Goal: Information Seeking & Learning: Learn about a topic

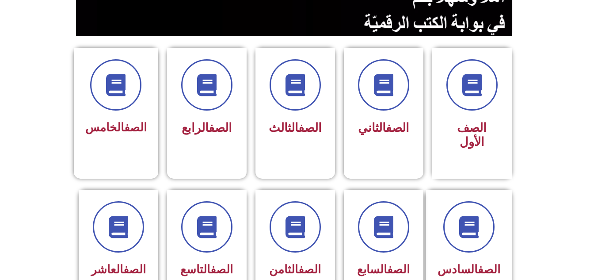
scroll to position [205, 0]
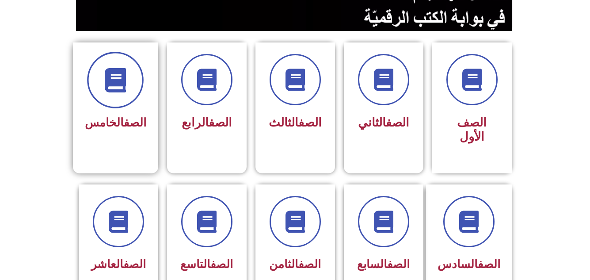
click at [124, 82] on icon at bounding box center [115, 80] width 24 height 24
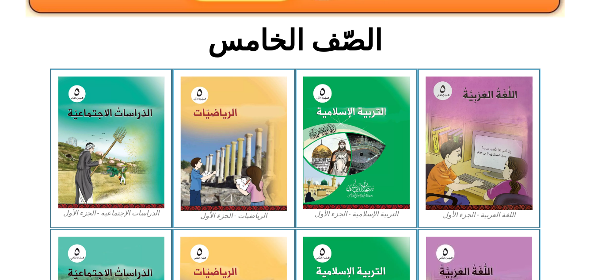
scroll to position [224, 0]
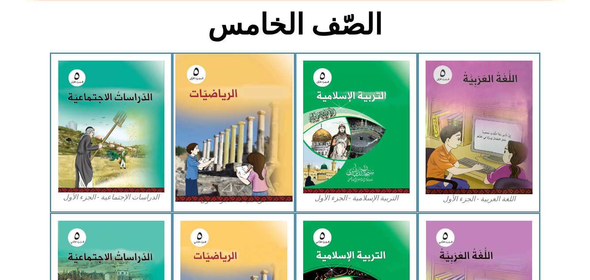
click at [231, 115] on img at bounding box center [233, 128] width 117 height 148
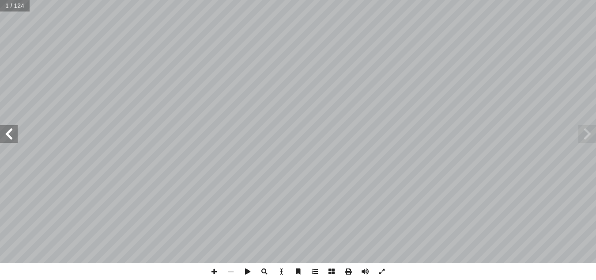
click at [6, 129] on span at bounding box center [9, 134] width 18 height 18
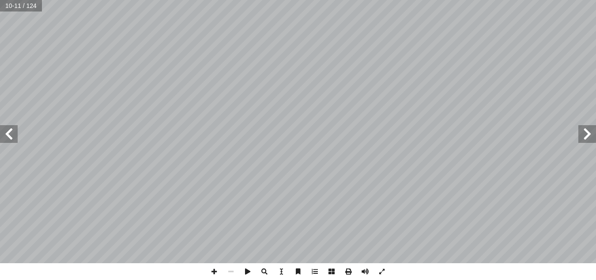
click at [594, 142] on span at bounding box center [588, 134] width 18 height 18
click at [216, 269] on span at bounding box center [214, 271] width 17 height 17
click at [12, 137] on span at bounding box center [9, 134] width 18 height 18
click at [213, 271] on span at bounding box center [214, 271] width 17 height 17
click at [226, 267] on span at bounding box center [231, 271] width 17 height 17
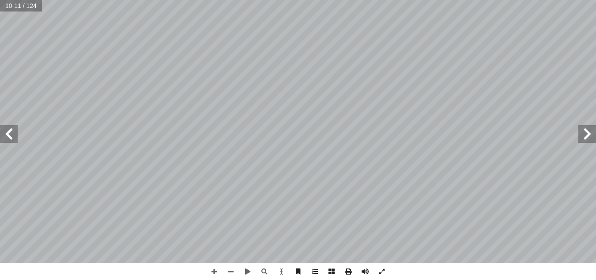
click at [3, 134] on span at bounding box center [9, 134] width 18 height 18
click at [209, 277] on span at bounding box center [214, 271] width 17 height 17
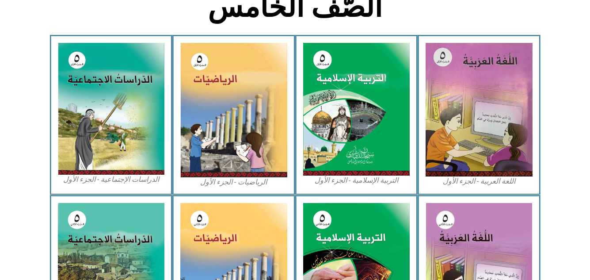
scroll to position [259, 0]
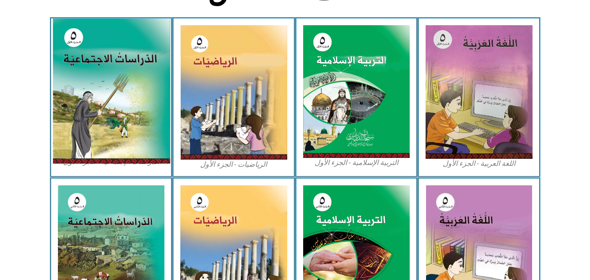
click at [136, 107] on img at bounding box center [110, 91] width 117 height 145
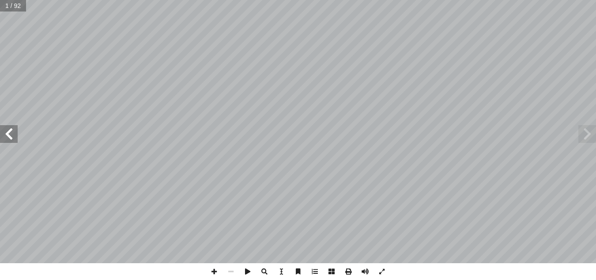
click at [8, 136] on span at bounding box center [9, 134] width 18 height 18
click at [9, 138] on span at bounding box center [9, 134] width 18 height 18
click at [9, 139] on span at bounding box center [9, 134] width 18 height 18
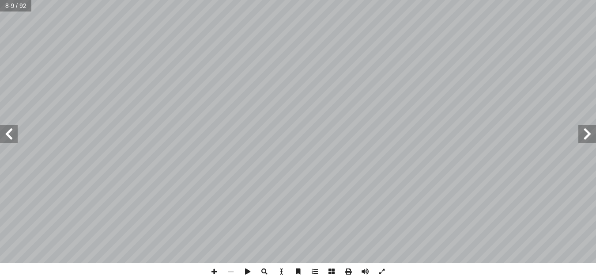
click at [9, 139] on span at bounding box center [9, 134] width 18 height 18
click at [592, 132] on span at bounding box center [588, 134] width 18 height 18
click at [214, 271] on span at bounding box center [214, 271] width 17 height 17
click at [6, 136] on span at bounding box center [9, 134] width 18 height 18
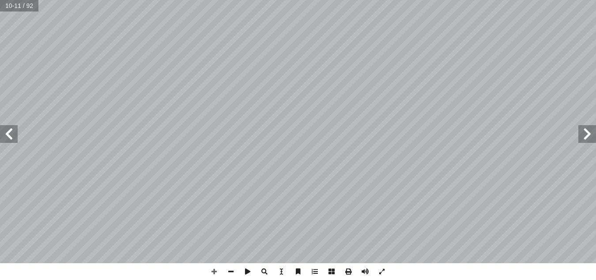
click at [8, 130] on span at bounding box center [9, 134] width 18 height 18
click at [8, 134] on span at bounding box center [9, 134] width 18 height 18
